Goal: Check status: Check status

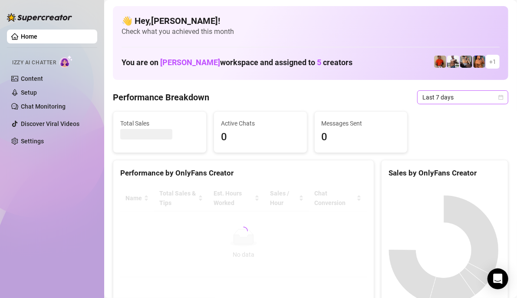
click at [490, 97] on span "Last 7 days" at bounding box center [463, 97] width 81 height 13
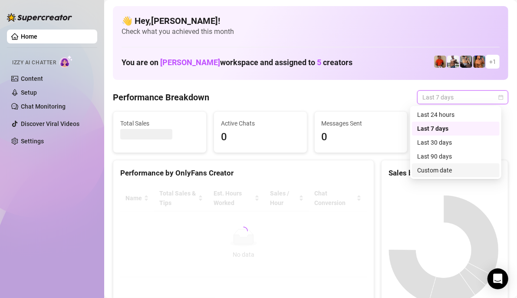
click at [455, 173] on div "Custom date" at bounding box center [455, 171] width 77 height 10
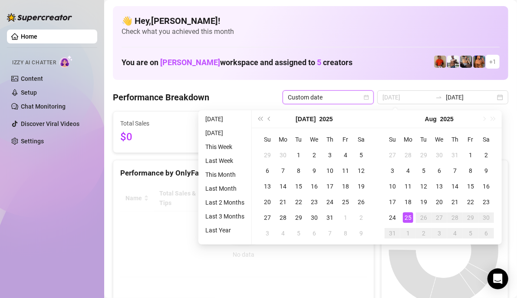
click at [405, 219] on div "25" at bounding box center [408, 217] width 10 height 10
type input "[DATE]"
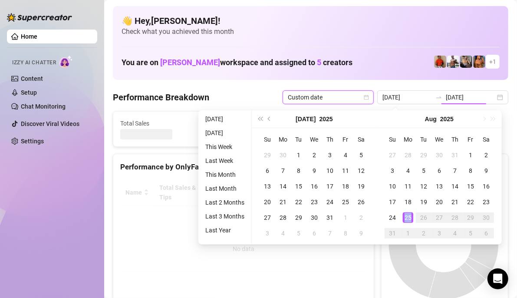
type input "[DATE]"
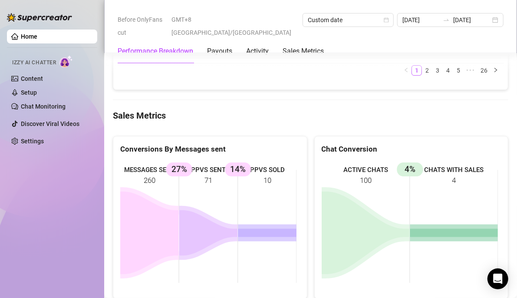
scroll to position [1216, 0]
